Goal: Obtain resource: Download file/media

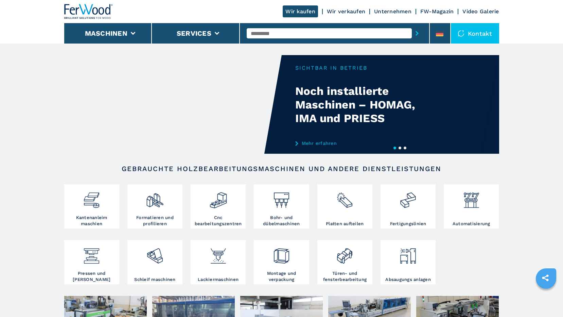
click at [281, 33] on input "text" at bounding box center [329, 33] width 165 height 10
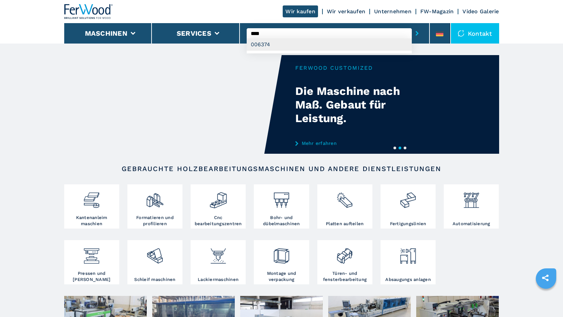
click at [273, 46] on div "006374" at bounding box center [329, 44] width 165 height 12
type input "******"
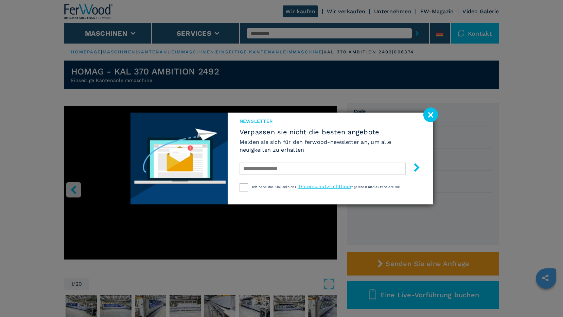
click at [427, 113] on image at bounding box center [430, 114] width 15 height 15
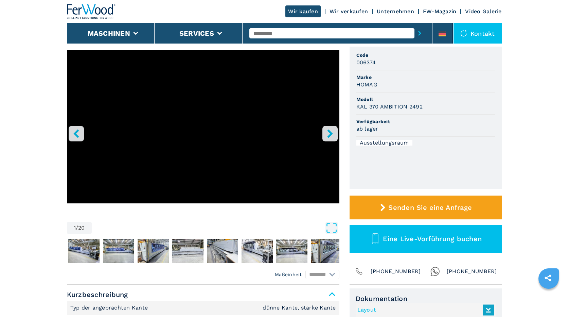
scroll to position [68, 0]
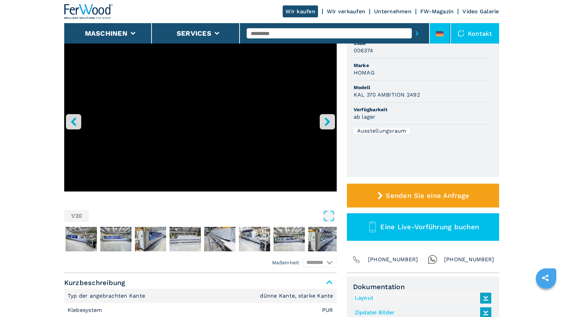
click at [441, 31] on li at bounding box center [440, 33] width 20 height 20
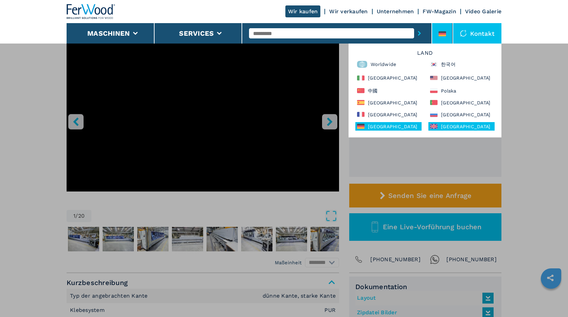
click at [455, 124] on div "[GEOGRAPHIC_DATA]" at bounding box center [461, 126] width 66 height 8
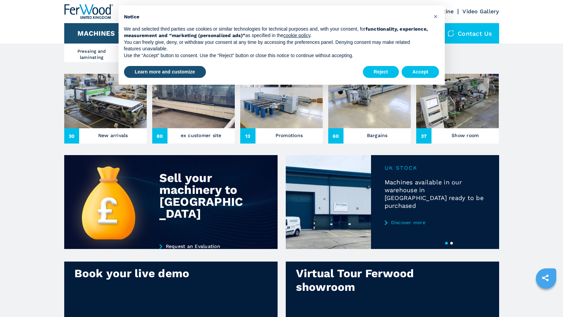
scroll to position [136, 0]
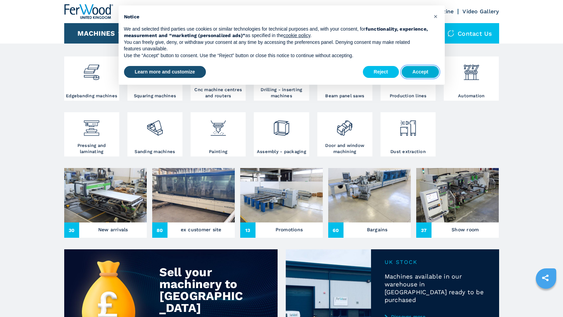
click at [425, 70] on button "Accept" at bounding box center [421, 72] width 38 height 12
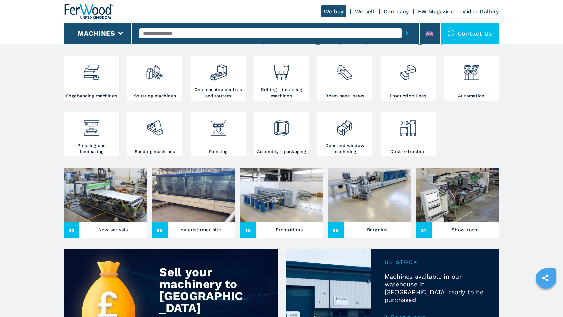
drag, startPoint x: 209, startPoint y: 33, endPoint x: 180, endPoint y: 35, distance: 28.7
click at [180, 35] on input "text" at bounding box center [270, 33] width 263 height 10
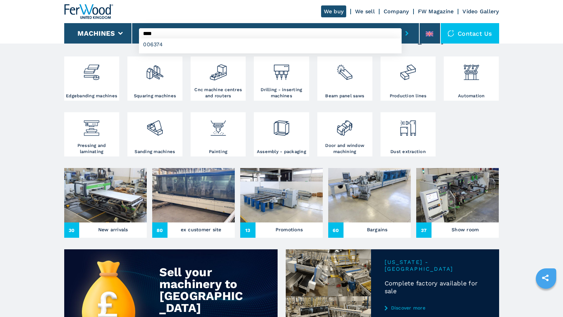
type input "******"
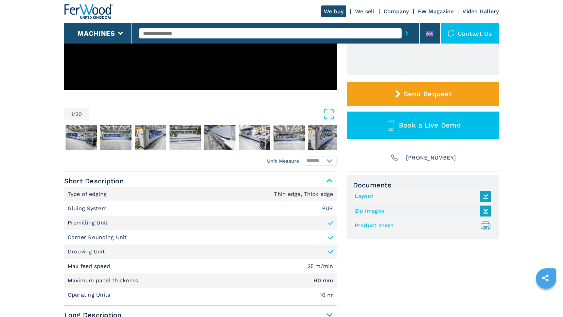
scroll to position [170, 0]
click at [485, 226] on icon ".prefix__st0{stroke-linecap:round;stroke-linejoin:round}.prefix__st0,.prefix__s…" at bounding box center [485, 224] width 11 height 11
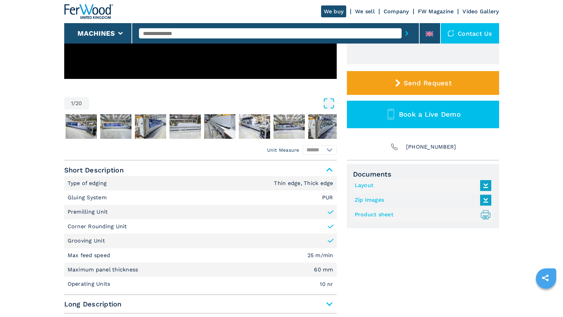
scroll to position [306, 0]
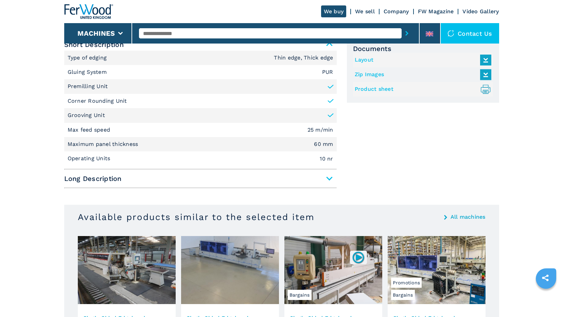
click at [410, 74] on link "Zip Images" at bounding box center [421, 74] width 133 height 11
drag, startPoint x: 433, startPoint y: 140, endPoint x: 427, endPoint y: 128, distance: 13.1
click at [433, 139] on div "Documents Layout Zip Images Product sheet .prefix__st0{stroke-linecap:round;str…" at bounding box center [423, 114] width 152 height 153
click at [482, 57] on icon at bounding box center [485, 60] width 15 height 14
